Goal: Task Accomplishment & Management: Manage account settings

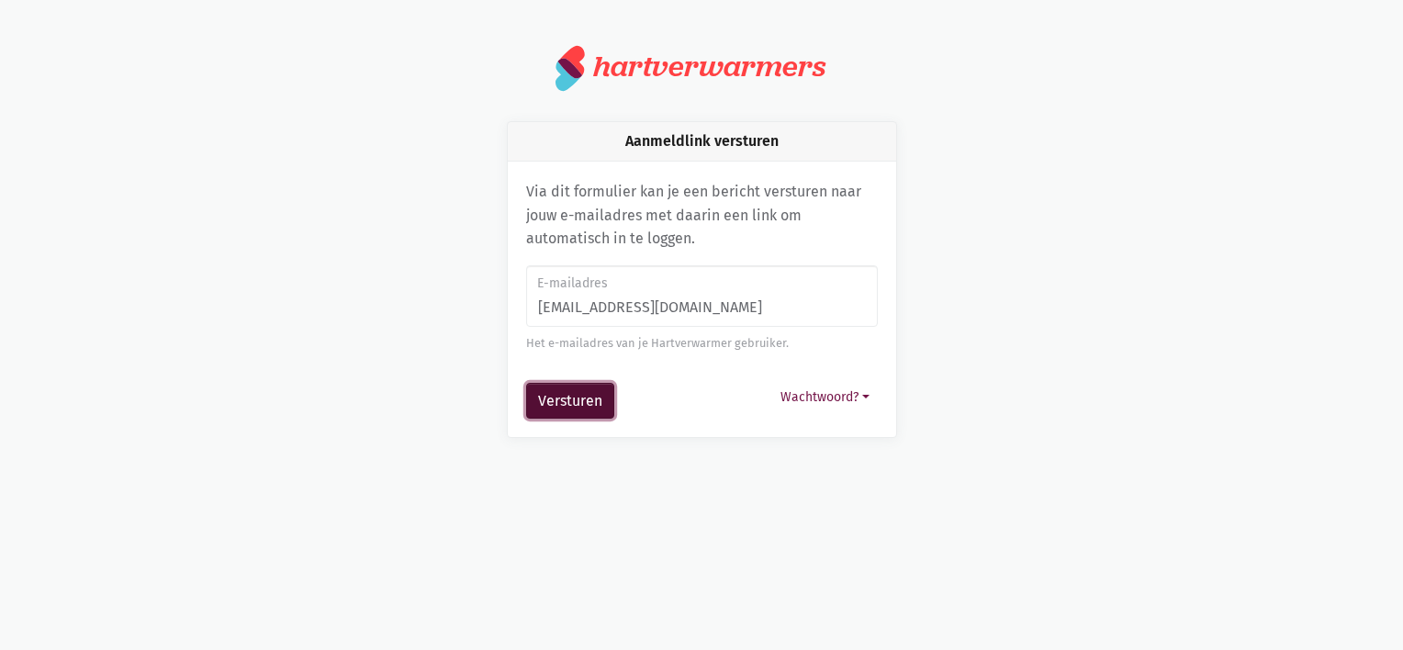
click at [565, 402] on button "Versturen" at bounding box center [570, 401] width 88 height 37
type input "[EMAIL_ADDRESS][DOMAIN_NAME]"
click at [556, 414] on button "Versturen" at bounding box center [570, 401] width 88 height 37
